Goal: Information Seeking & Learning: Learn about a topic

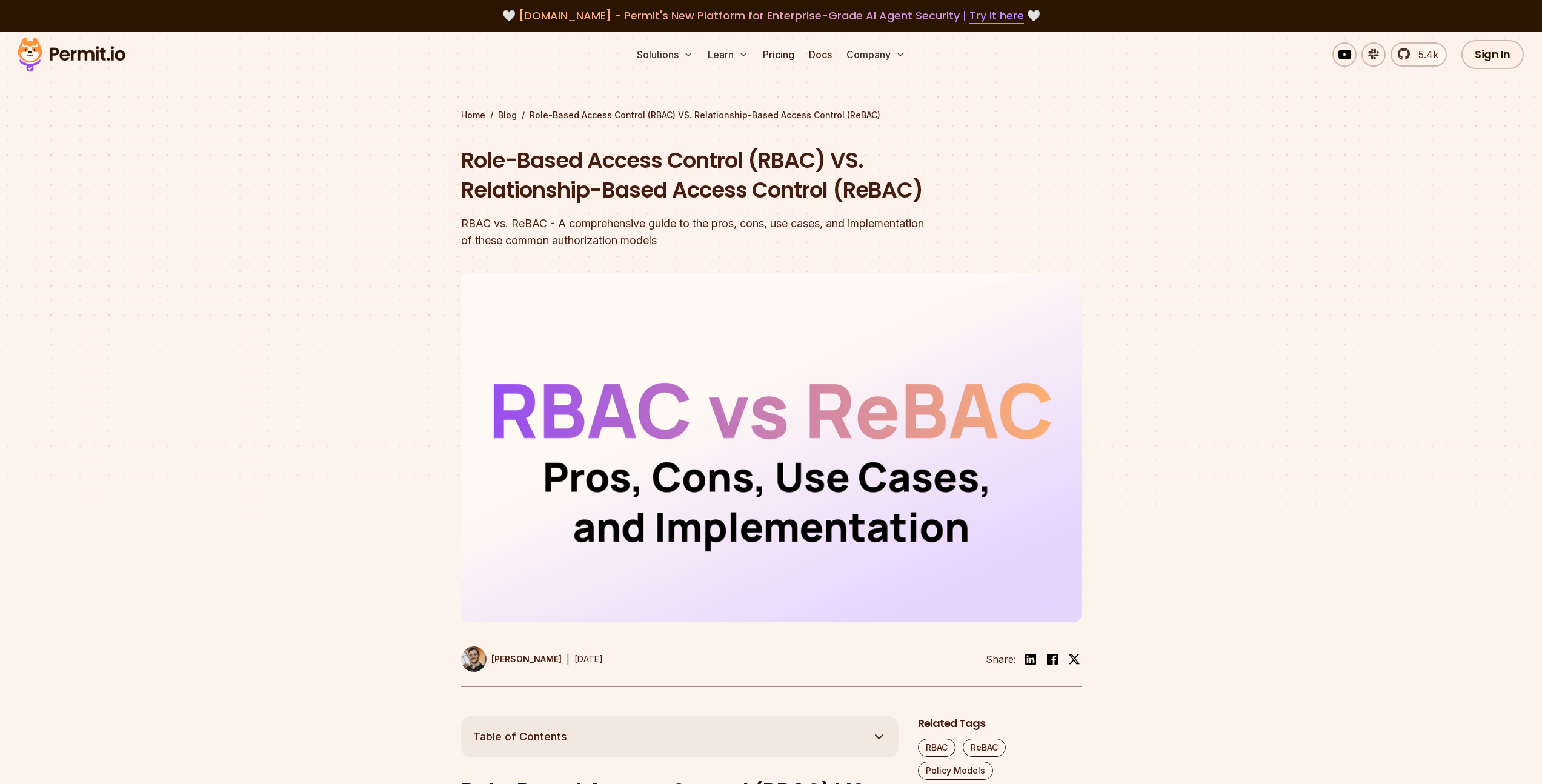
click at [610, 171] on h1 "Role-Based Access Control (RBAC) VS. Relationship-Based Access Control (ReBAC)" at bounding box center [693, 175] width 466 height 60
drag, startPoint x: 610, startPoint y: 171, endPoint x: 669, endPoint y: 212, distance: 71.8
click at [669, 206] on h1 "Role-Based Access Control (RBAC) VS. Relationship-Based Access Control (ReBAC)" at bounding box center [693, 175] width 466 height 60
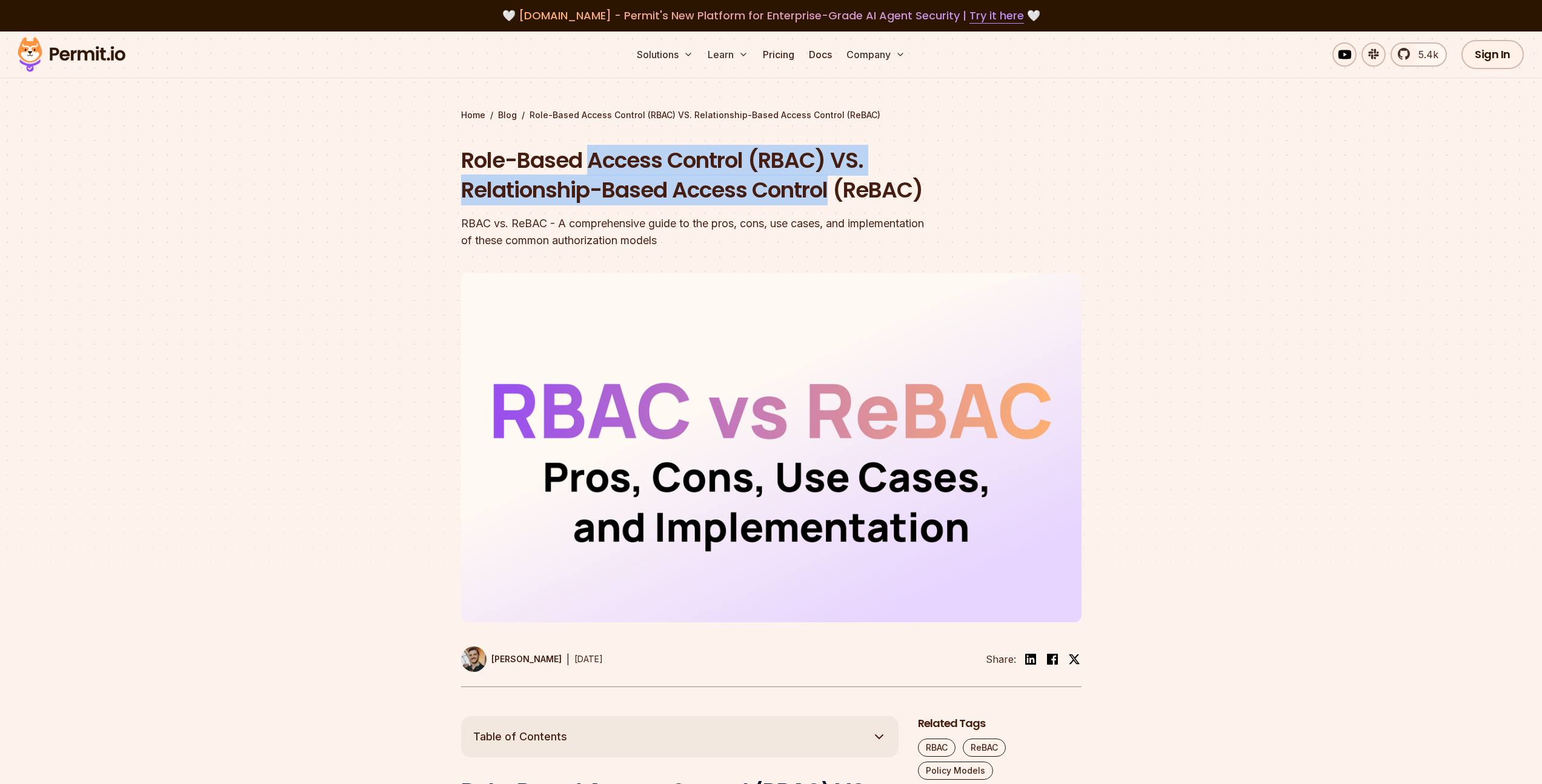
click at [669, 206] on h1 "Role-Based Access Control (RBAC) VS. Relationship-Based Access Control (ReBAC)" at bounding box center [693, 175] width 466 height 60
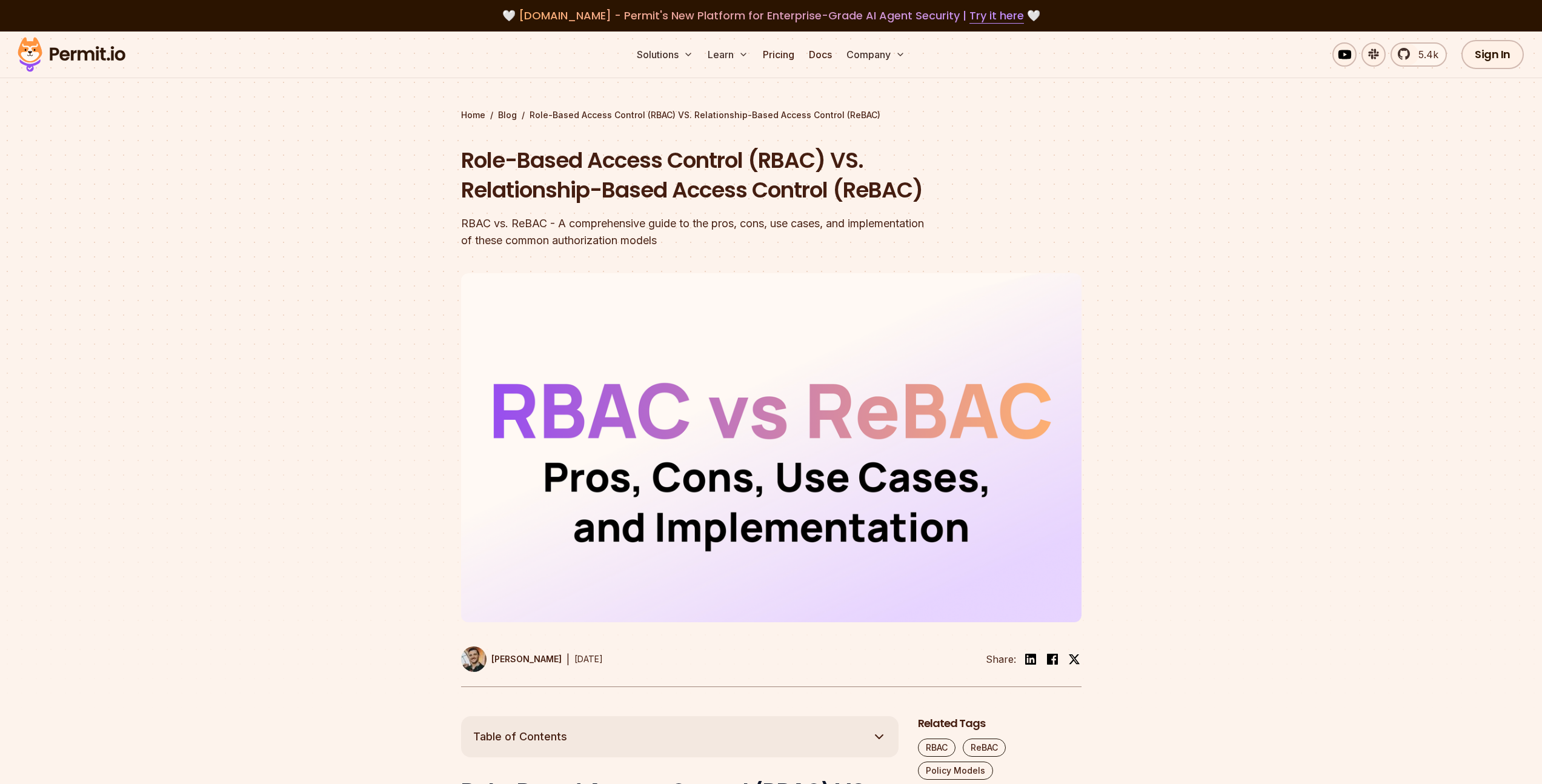
click at [727, 206] on h1 "Role-Based Access Control (RBAC) VS. Relationship-Based Access Control (ReBAC)" at bounding box center [693, 175] width 466 height 60
click at [770, 52] on link "Pricing" at bounding box center [779, 54] width 42 height 24
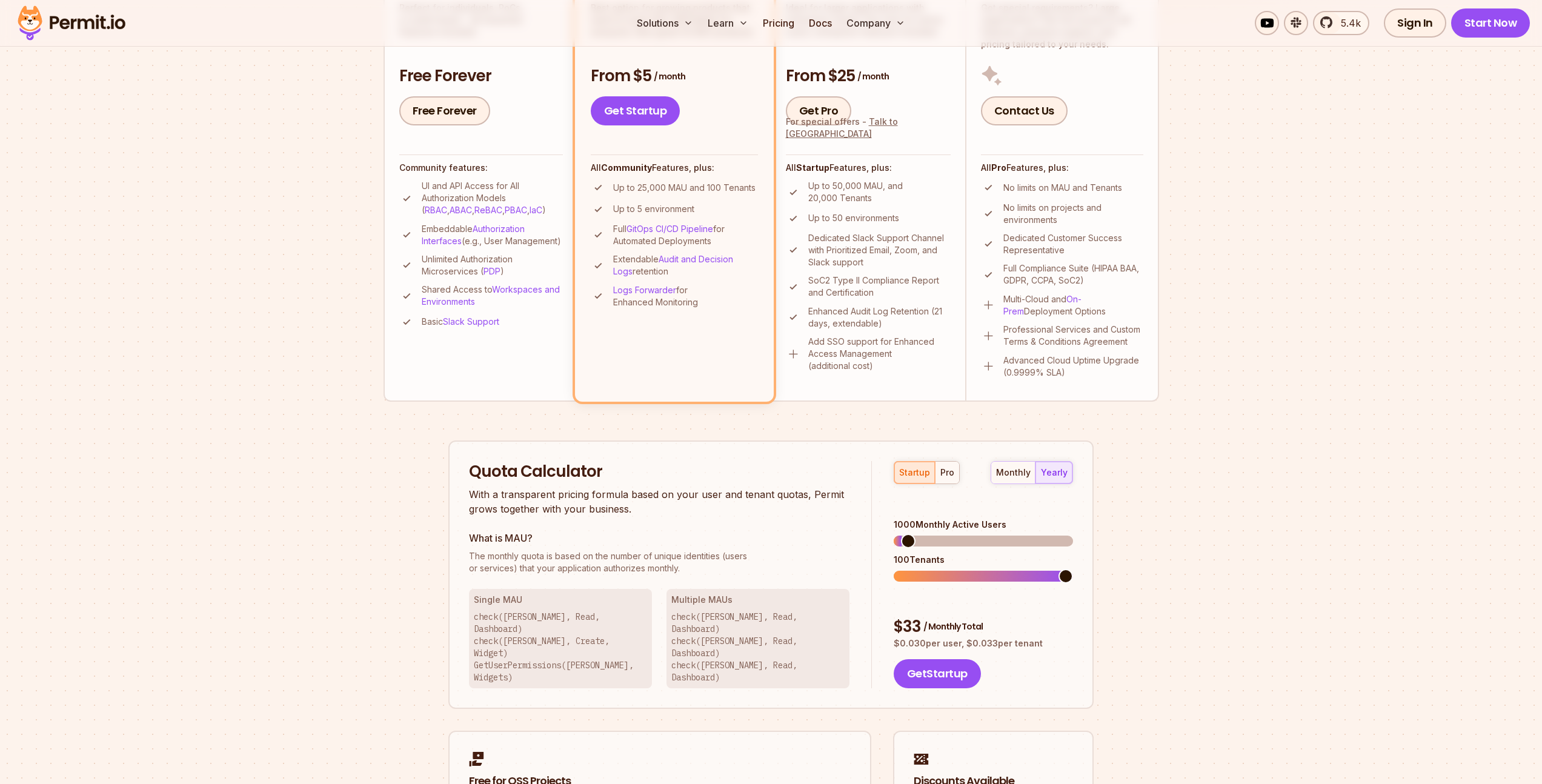
scroll to position [331, 0]
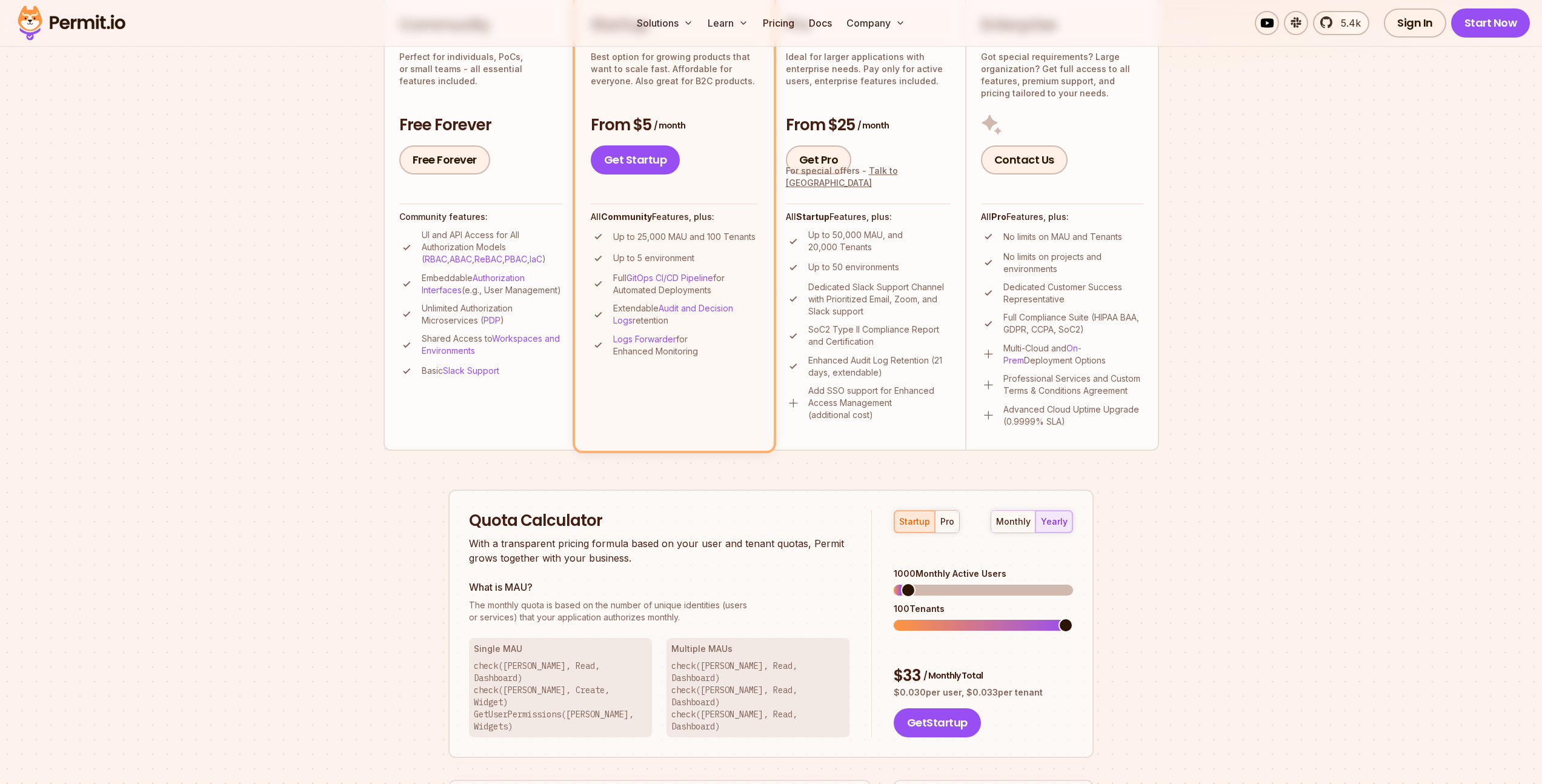
click at [644, 238] on p "Up to 25,000 MAU and 100 Tenants" at bounding box center [684, 237] width 143 height 12
drag, startPoint x: 644, startPoint y: 238, endPoint x: 685, endPoint y: 238, distance: 41.0
click at [687, 238] on p "Up to 25,000 MAU and 100 Tenants" at bounding box center [684, 237] width 143 height 12
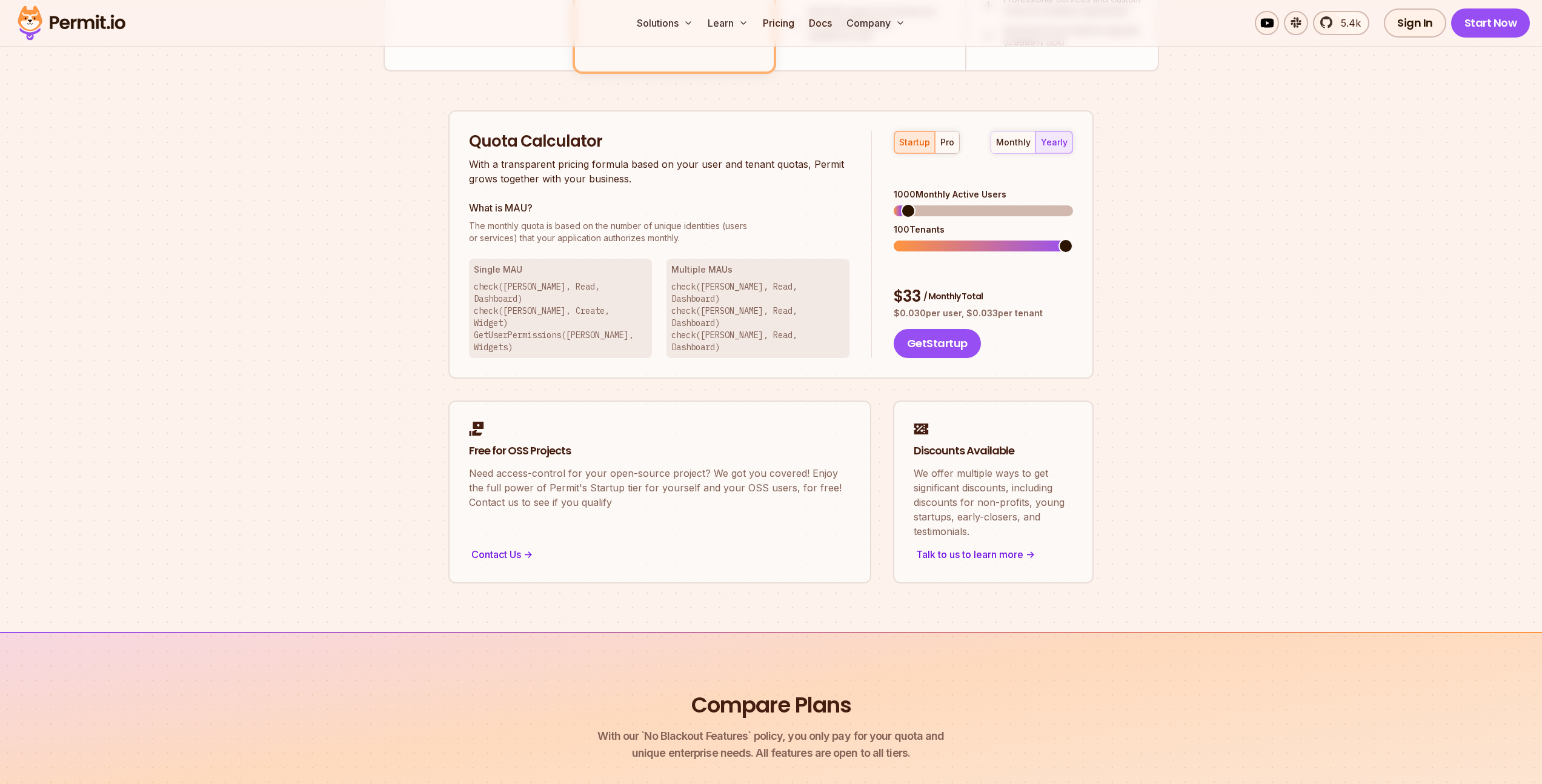
scroll to position [0, 0]
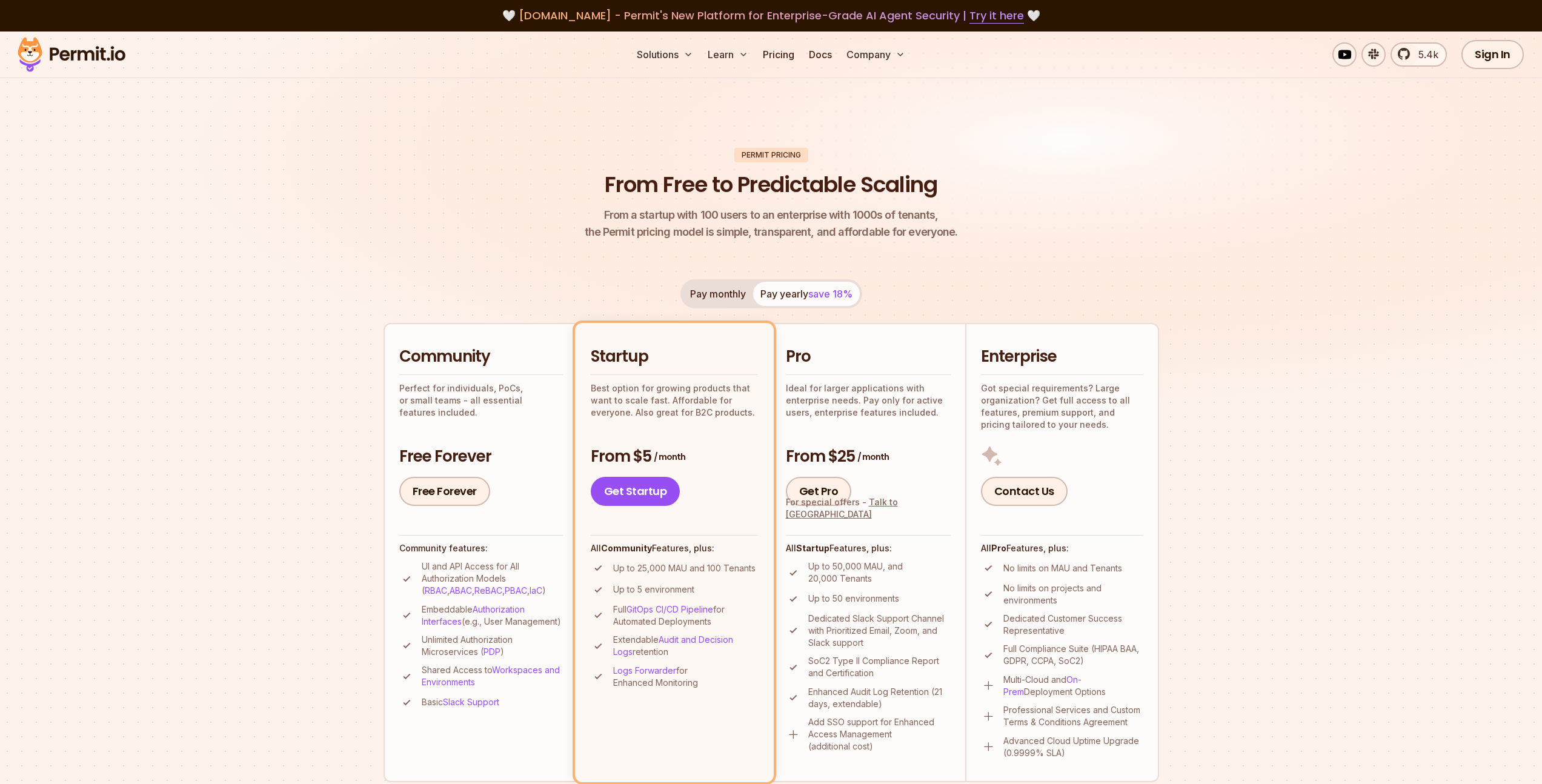
click at [664, 167] on header "Permit Pricing From Free to Predictable Scaling From a startup with 100 users t…" at bounding box center [772, 194] width 776 height 93
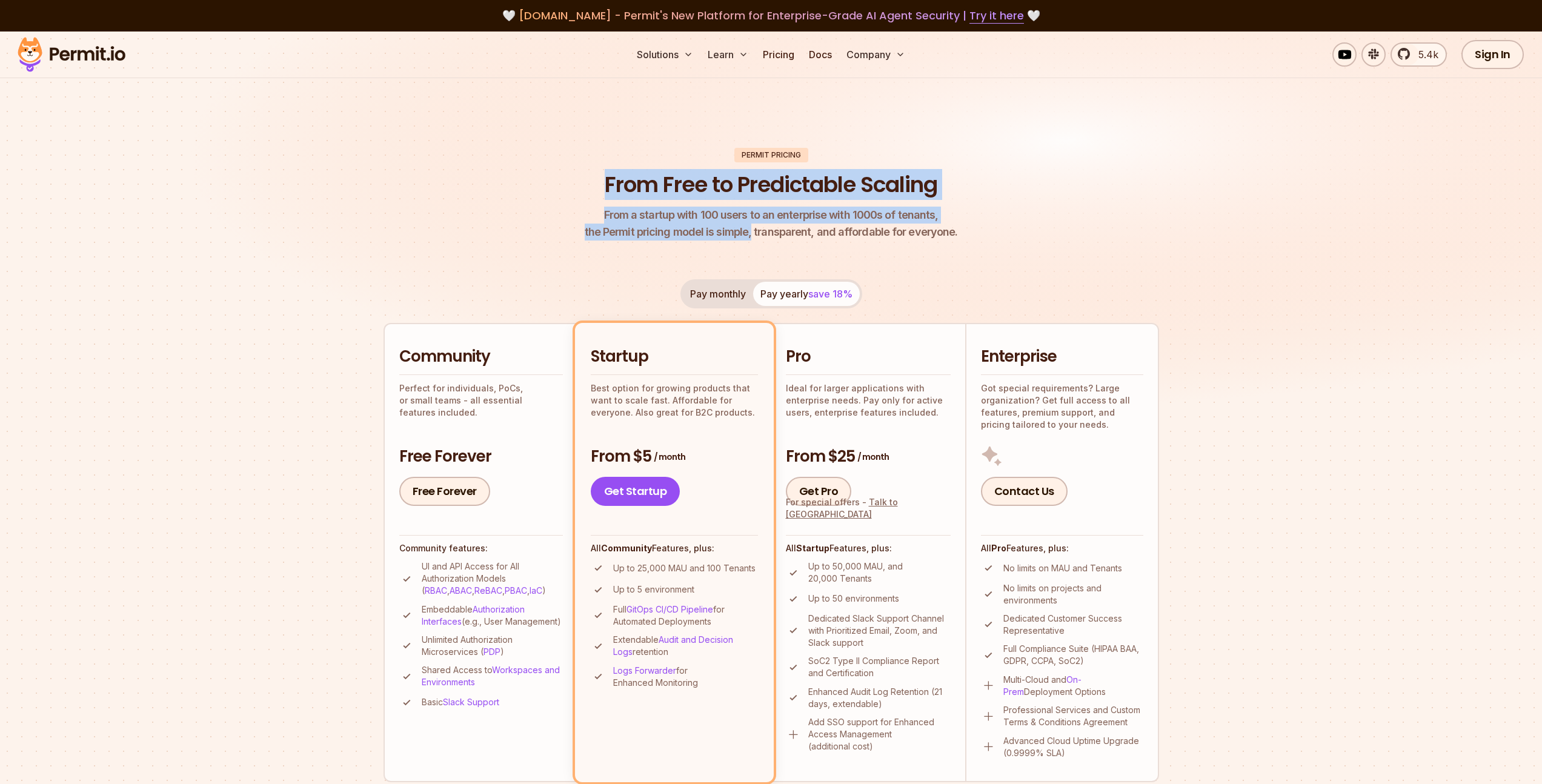
drag, startPoint x: 664, startPoint y: 167, endPoint x: 750, endPoint y: 227, distance: 104.9
click at [750, 227] on header "Permit Pricing From Free to Predictable Scaling From a startup with 100 users t…" at bounding box center [772, 194] width 776 height 93
click at [750, 227] on p "From a startup with 100 users to an enterprise with 1000s of tenants, the Permi…" at bounding box center [771, 223] width 373 height 34
